Goal: Transaction & Acquisition: Purchase product/service

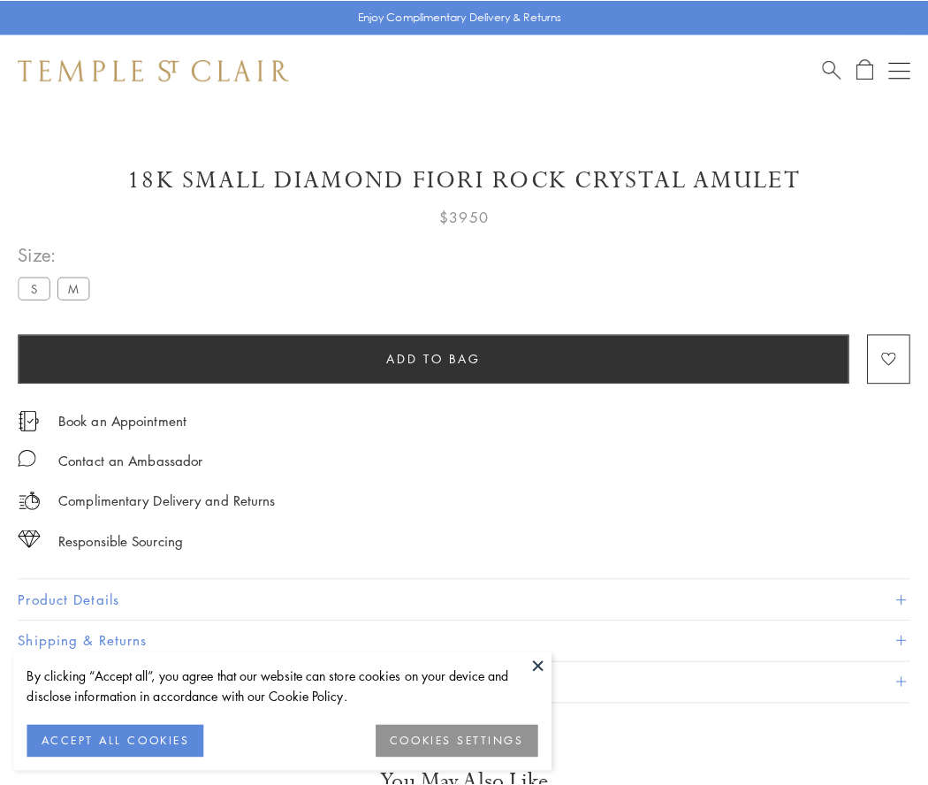
scroll to position [88, 0]
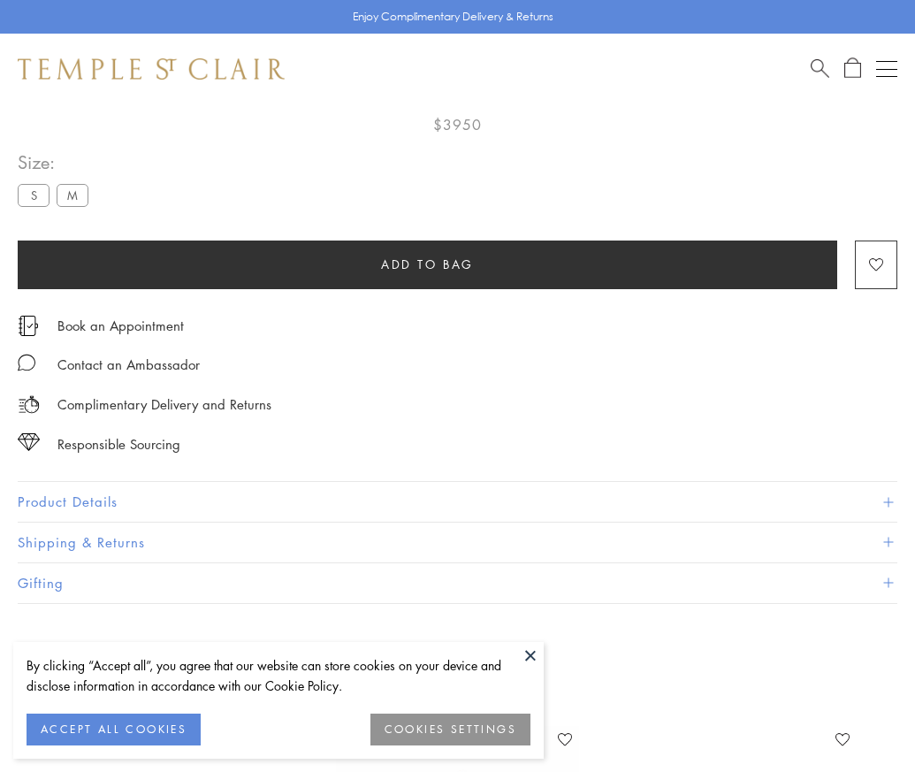
click at [427, 263] on span "Add to bag" at bounding box center [427, 264] width 93 height 19
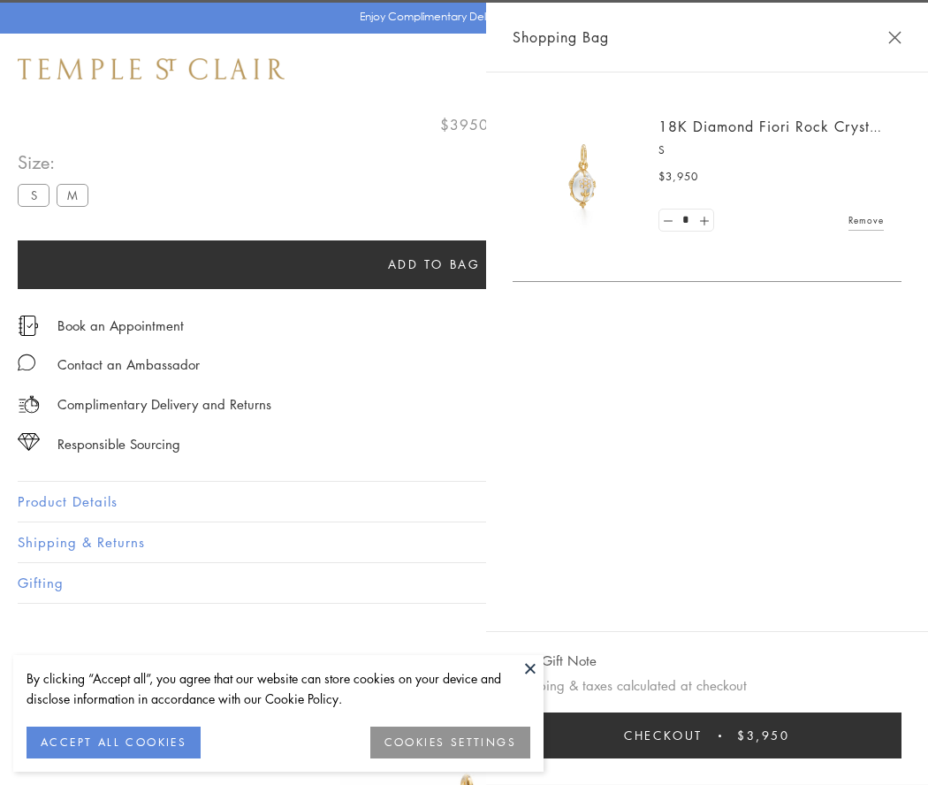
click at [729, 735] on button "Checkout $3,950" at bounding box center [707, 735] width 389 height 46
